Goal: Check status

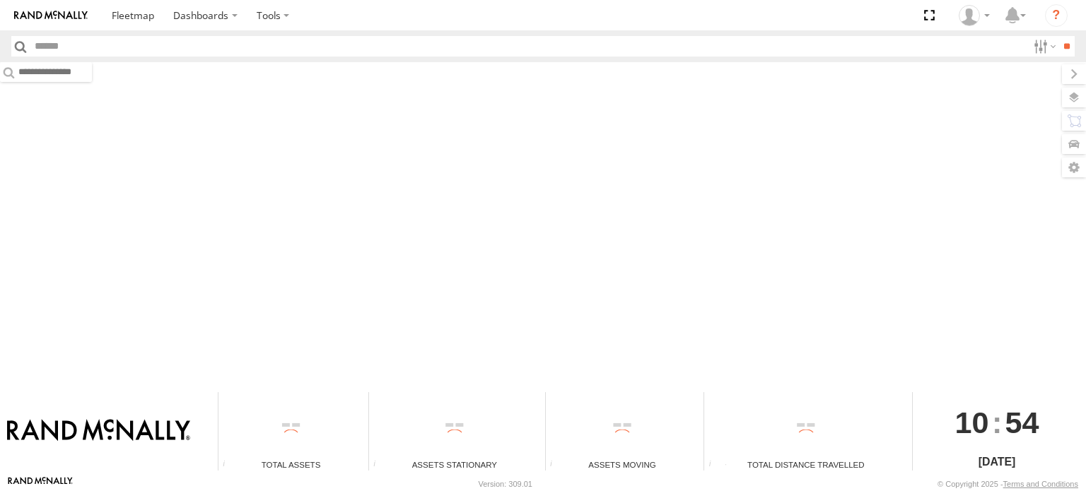
type input "******"
